Goal: Find specific page/section: Find specific page/section

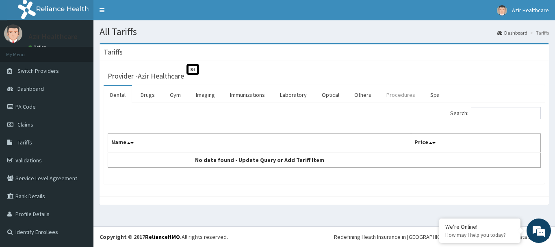
click at [399, 97] on link "Procedures" at bounding box center [401, 94] width 42 height 17
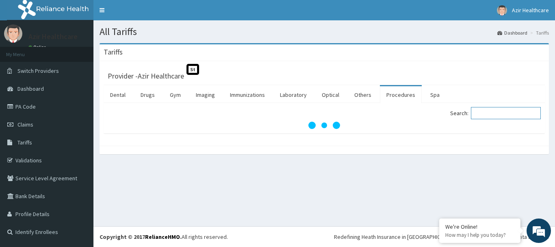
click at [482, 112] on input "Search:" at bounding box center [506, 113] width 70 height 12
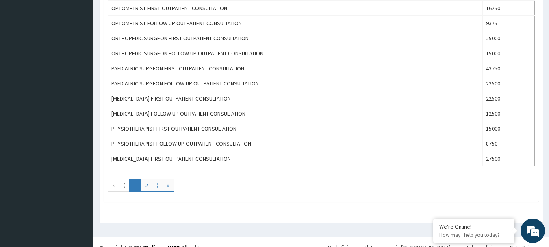
scroll to position [748, 0]
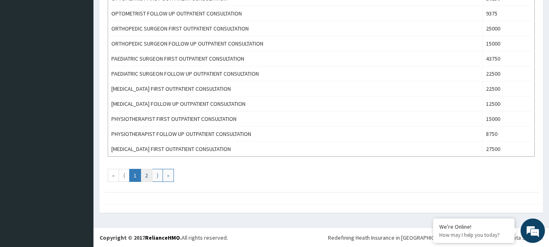
type input "consul"
click at [143, 176] on link "2" at bounding box center [147, 175] width 12 height 13
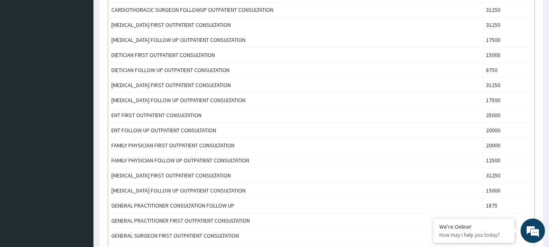
scroll to position [24, 0]
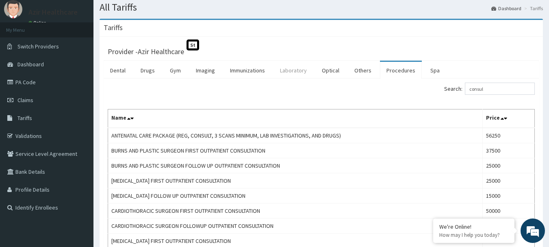
click at [296, 68] on link "Laboratory" at bounding box center [293, 70] width 40 height 17
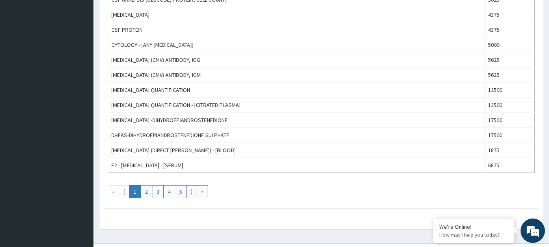
scroll to position [748, 0]
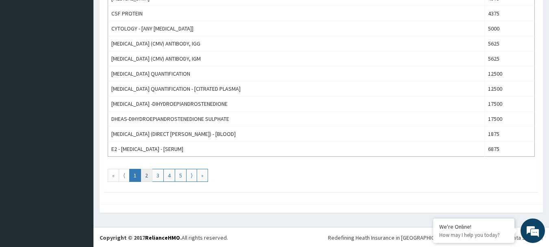
click at [143, 174] on link "2" at bounding box center [147, 175] width 12 height 13
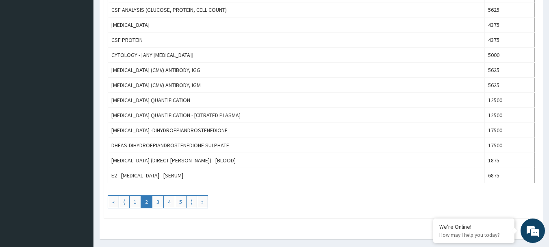
scroll to position [749, 0]
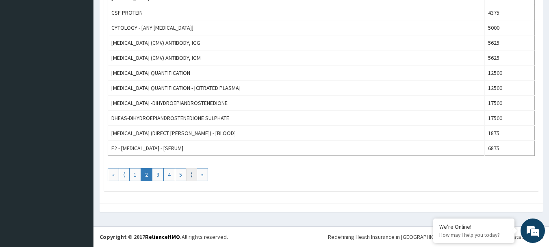
click at [191, 178] on link "⟩" at bounding box center [191, 174] width 11 height 13
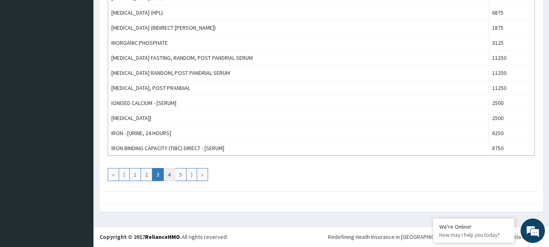
click at [169, 174] on link "4" at bounding box center [169, 174] width 12 height 13
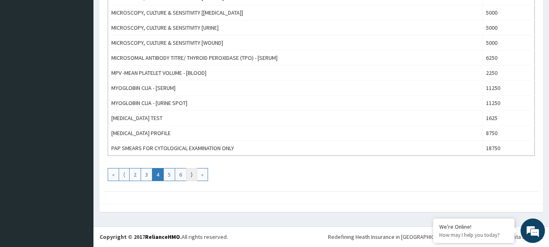
click at [187, 177] on link "⟩" at bounding box center [191, 174] width 11 height 13
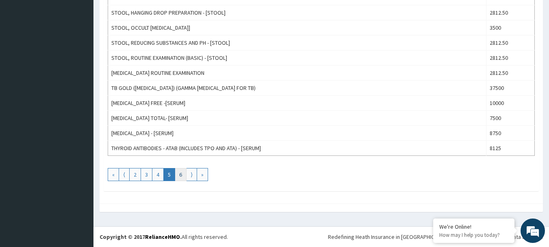
click at [179, 175] on link "6" at bounding box center [181, 174] width 12 height 13
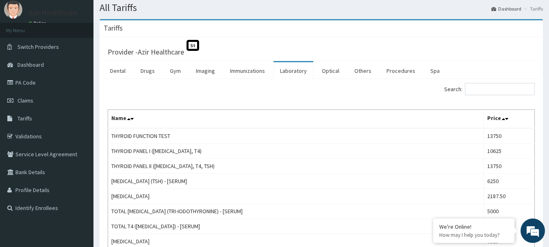
scroll to position [0, 0]
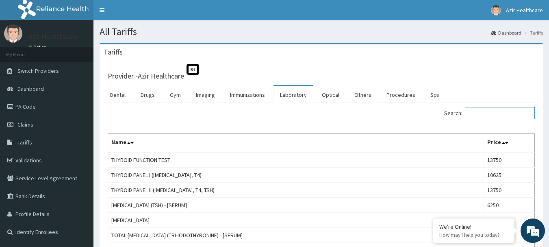
click at [480, 111] on input "Search:" at bounding box center [500, 113] width 70 height 12
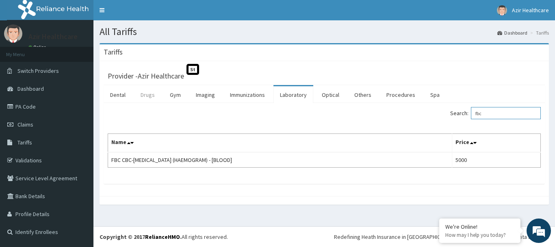
type input "fbc"
click at [148, 95] on link "Drugs" at bounding box center [147, 94] width 27 height 17
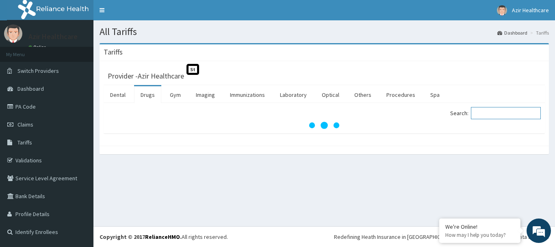
click at [483, 115] on input "Search:" at bounding box center [506, 113] width 70 height 12
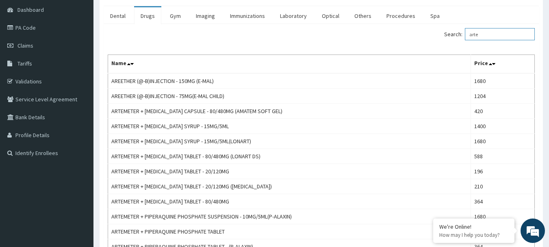
scroll to position [77, 0]
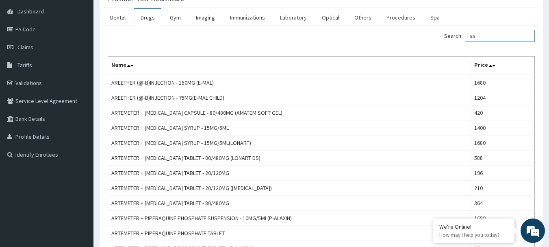
type input "a"
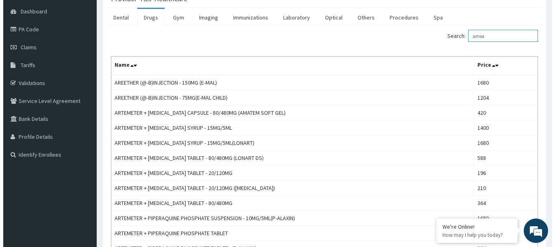
scroll to position [0, 0]
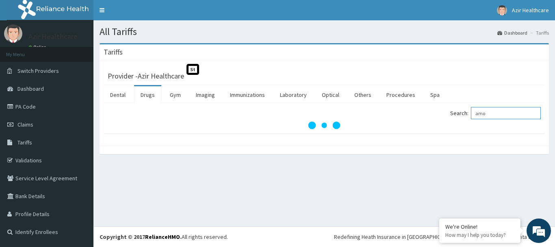
type input "amo"
click at [41, 162] on link "Validations" at bounding box center [46, 160] width 93 height 18
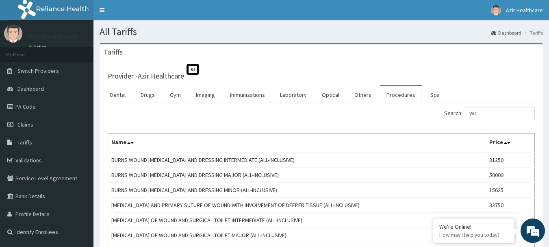
type input "W"
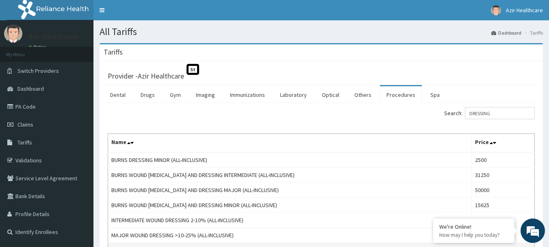
type input "DRESSING"
